Goal: Find specific page/section: Find specific page/section

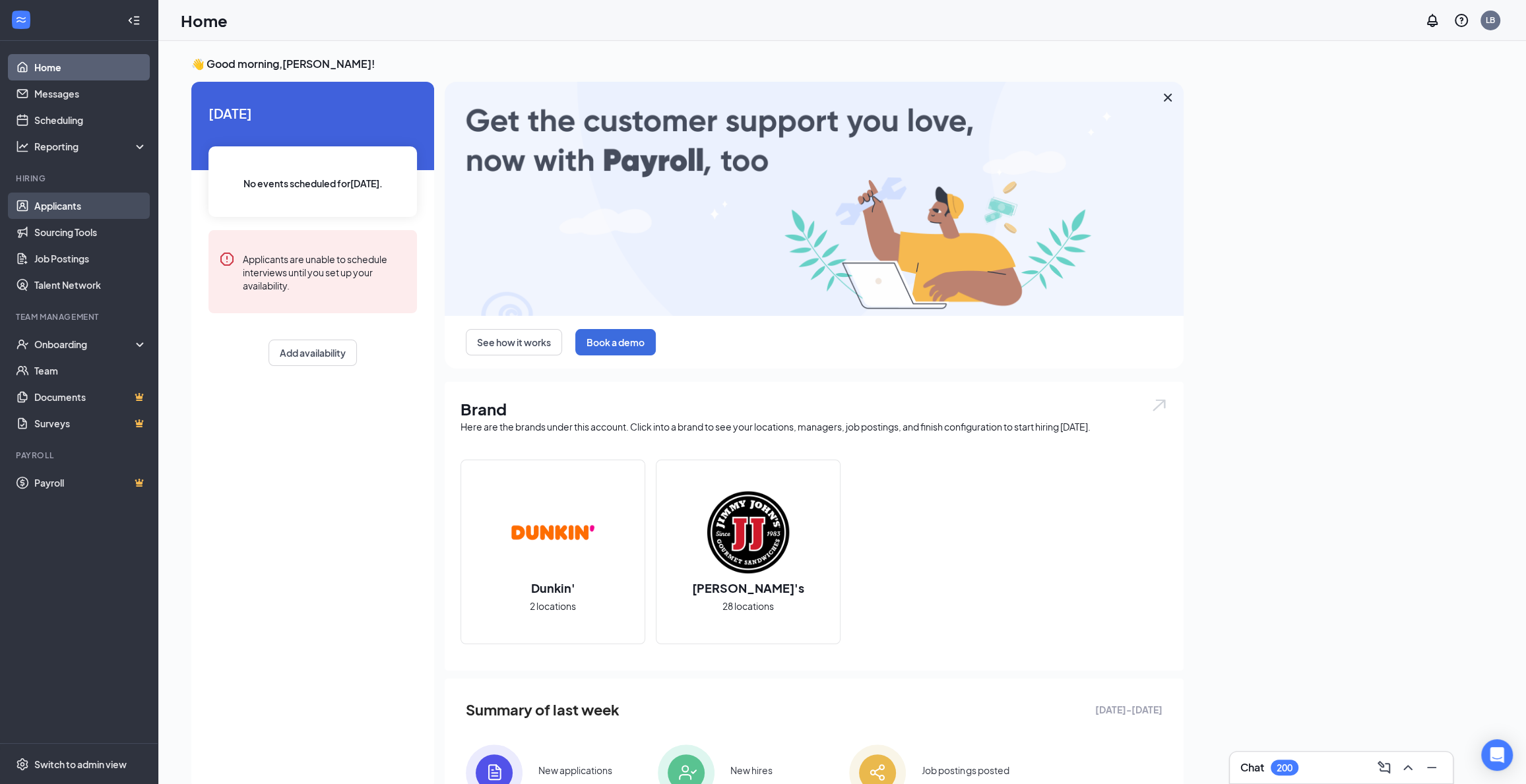
click at [69, 200] on link "Applicants" at bounding box center [90, 205] width 113 height 26
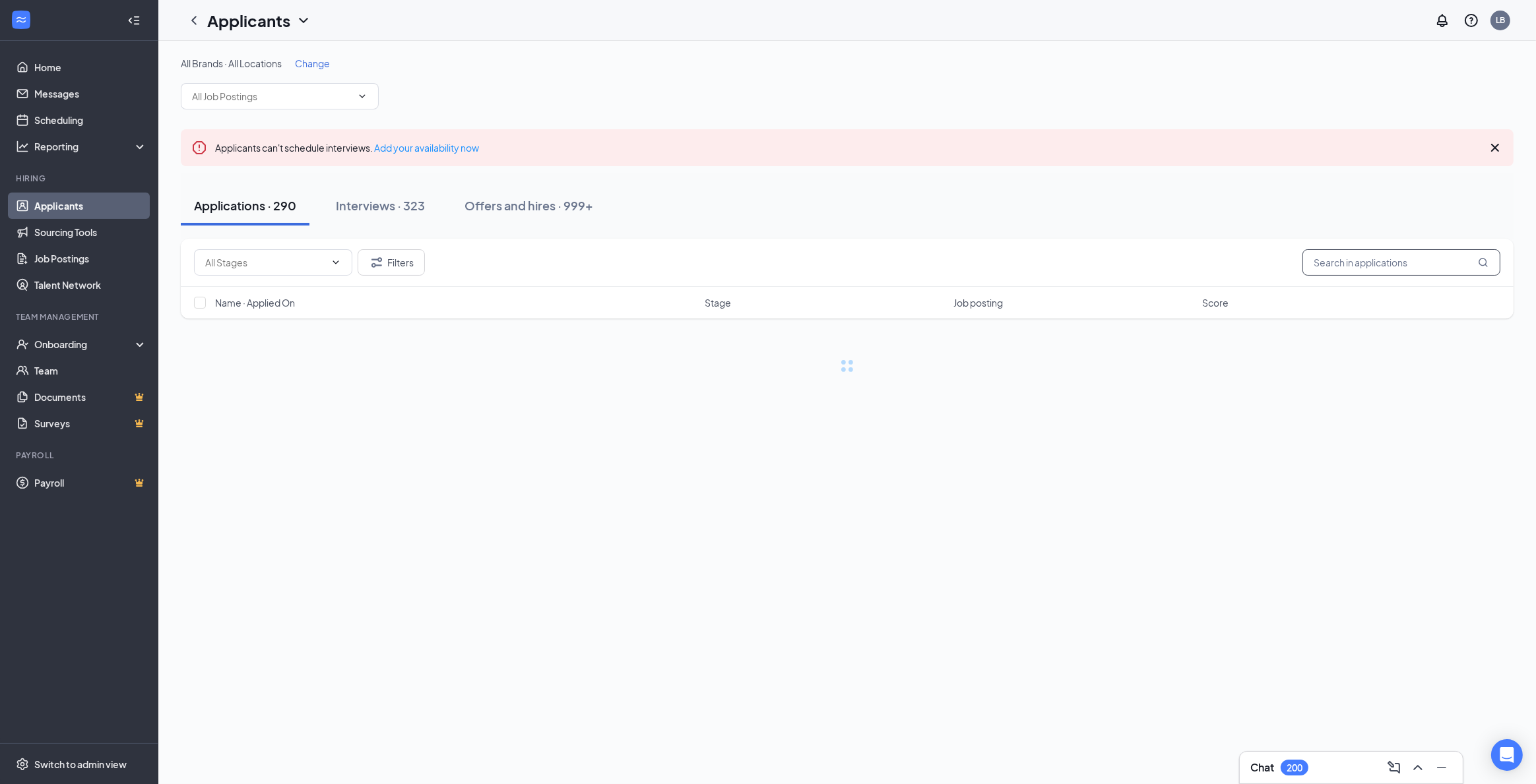
click at [1351, 261] on input "text" at bounding box center [1401, 263] width 198 height 26
drag, startPoint x: 1252, startPoint y: 248, endPoint x: 1026, endPoint y: 247, distance: 226.0
click at [1041, 248] on div "Filters [PERSON_NAME]" at bounding box center [847, 262] width 1332 height 48
type input "raiden"
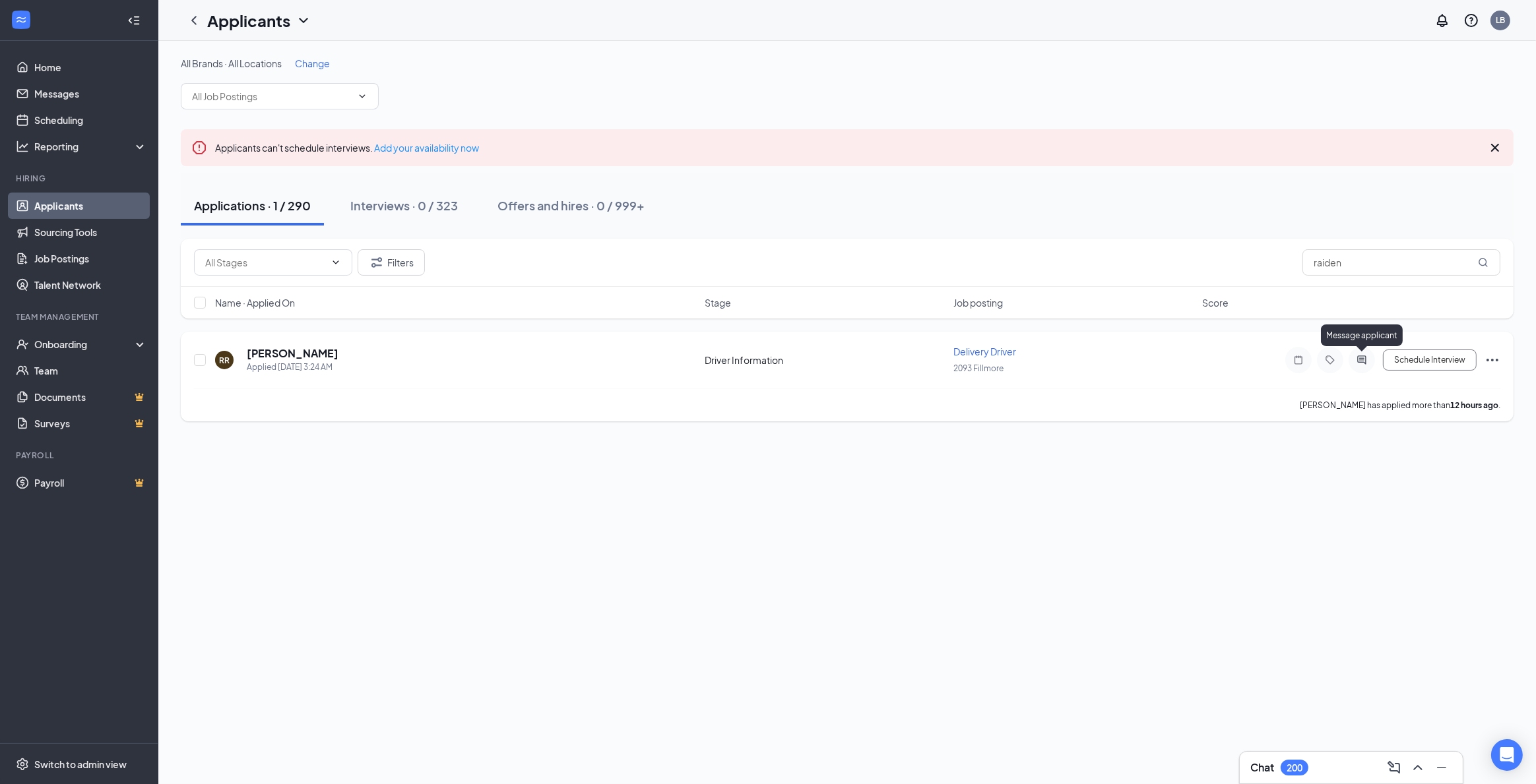
click at [1359, 356] on icon "ActiveChat" at bounding box center [1361, 360] width 16 height 10
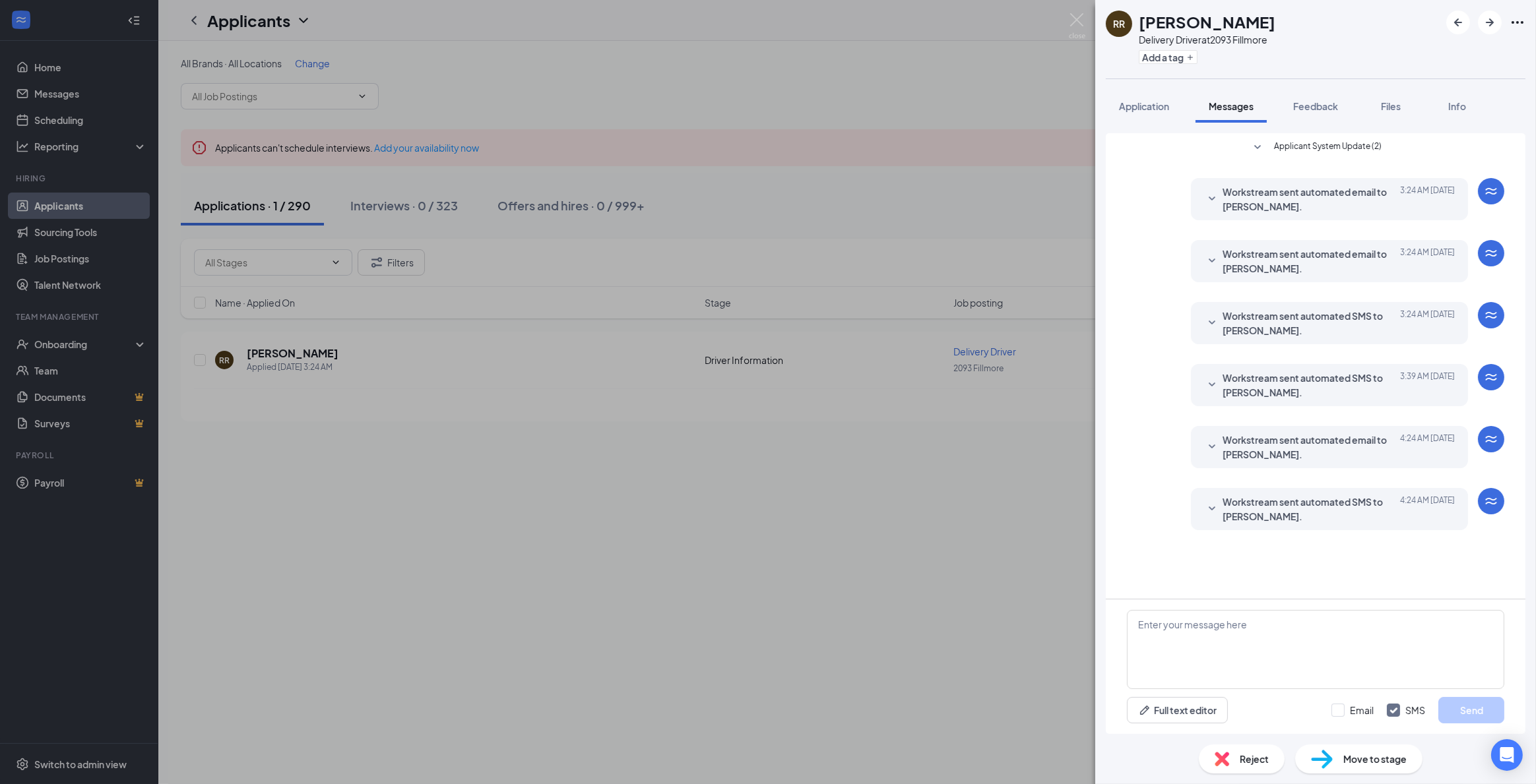
click at [1312, 513] on span "Workstream sent automated SMS to [PERSON_NAME]." at bounding box center [1308, 509] width 172 height 29
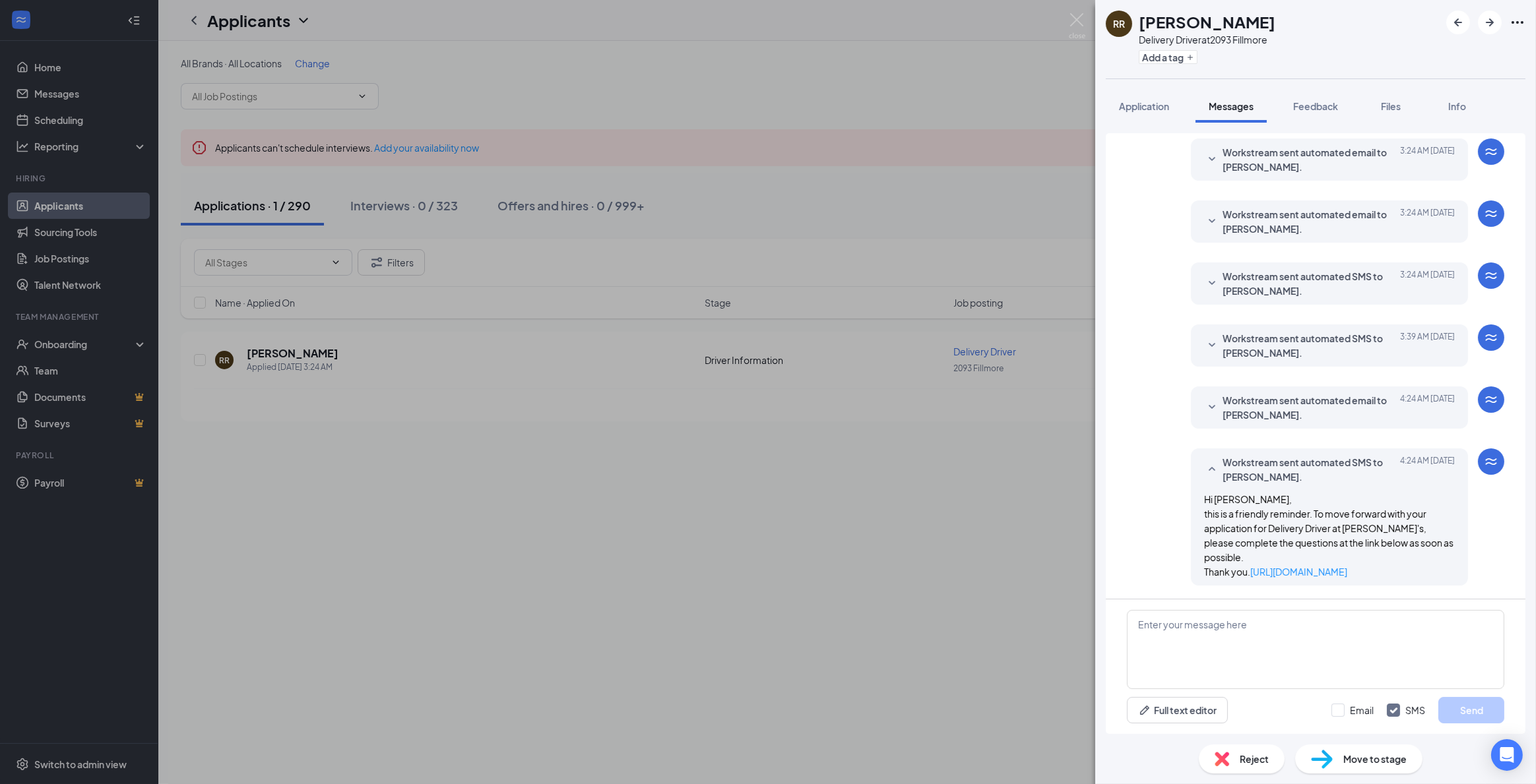
scroll to position [54, 0]
click at [825, 547] on div "RR [PERSON_NAME] Delivery Driver at 2093 Fillmore Add a tag Application Message…" at bounding box center [768, 392] width 1536 height 784
